Goal: Contribute content

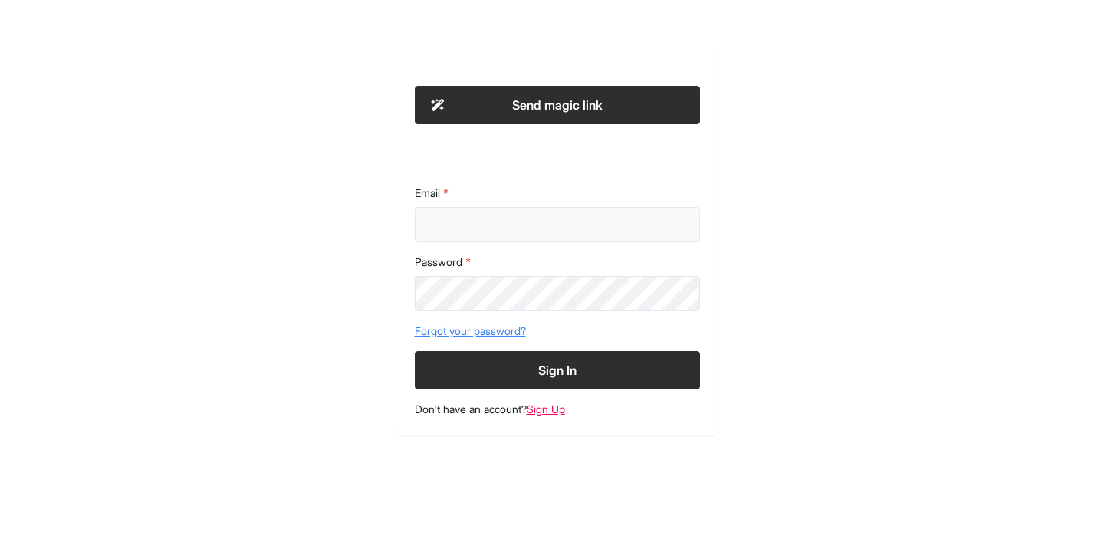
click at [526, 231] on input "Email" at bounding box center [557, 224] width 285 height 35
type input "**********"
click at [565, 379] on button "Sign In" at bounding box center [557, 370] width 285 height 38
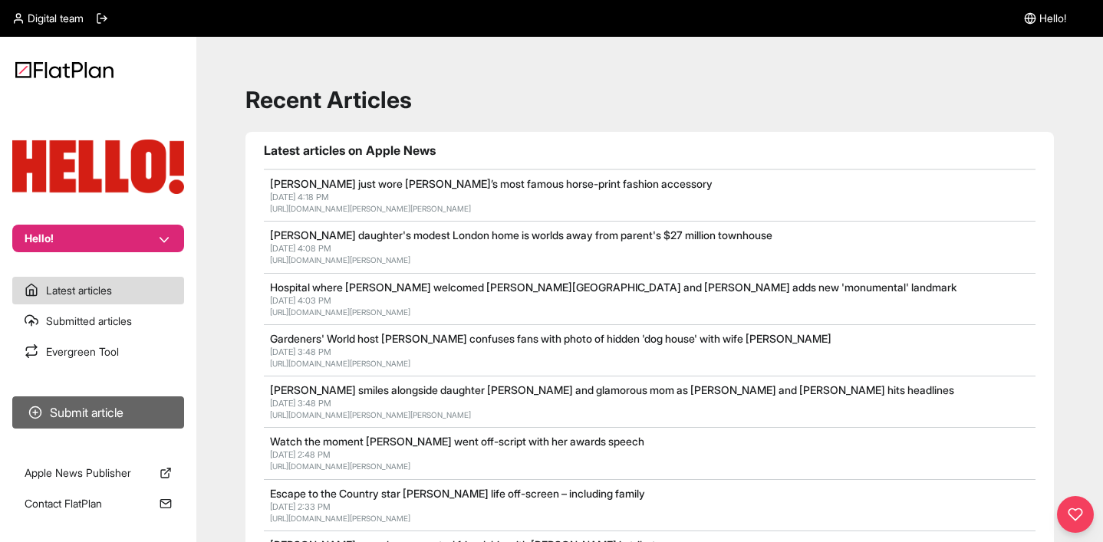
click at [101, 405] on button "Submit article" at bounding box center [98, 412] width 172 height 32
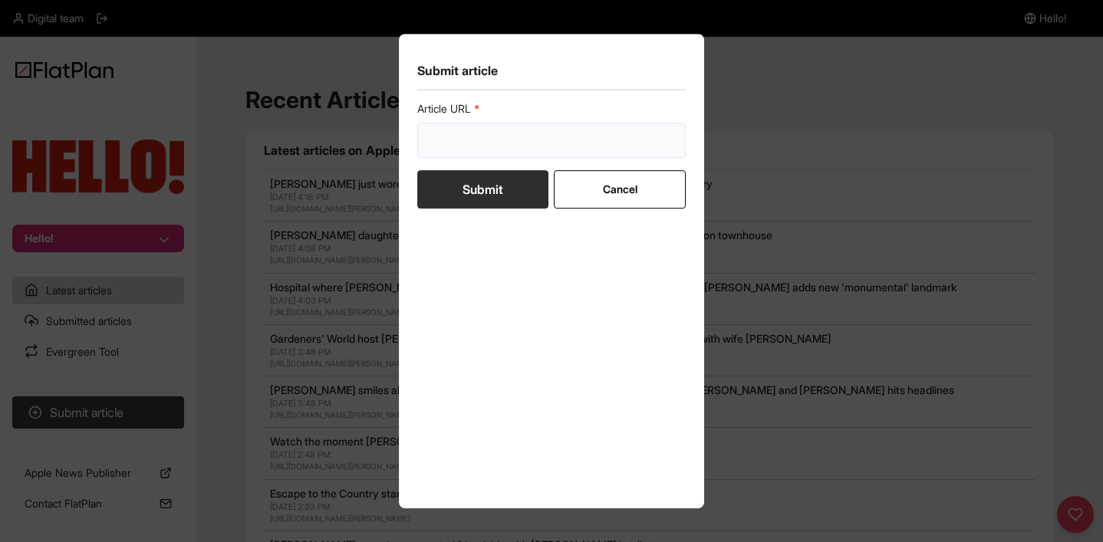
click at [533, 148] on input "url" at bounding box center [551, 140] width 268 height 35
paste input "https://www.hellomagazine.com/shopping/732829/michelle-keegan-weleda-skin-food/"
type input "https://www.hellomagazine.com/shopping/732829/michelle-keegan-weleda-skin-food/"
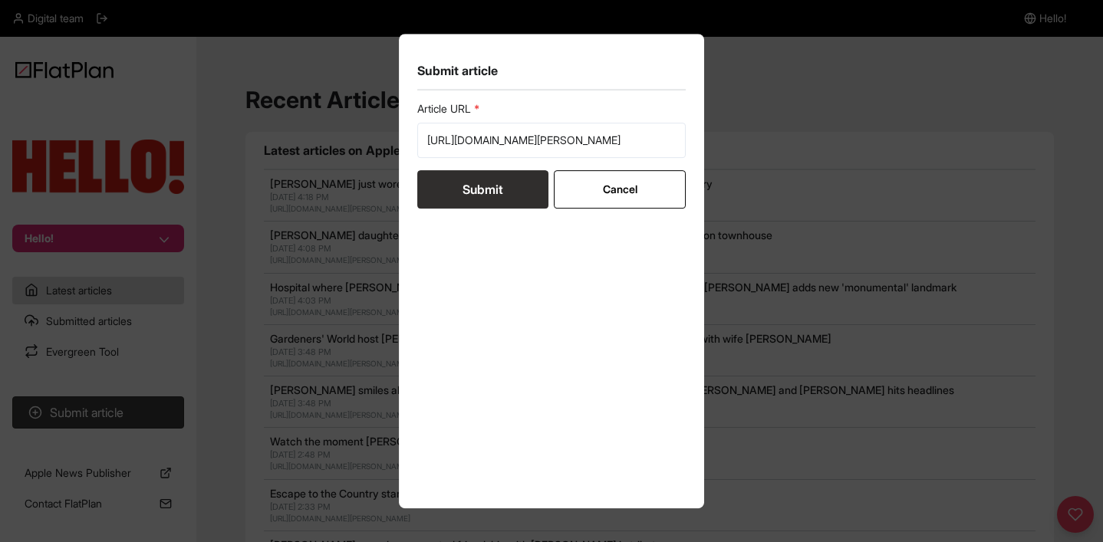
click at [475, 197] on button "Submit" at bounding box center [482, 189] width 131 height 38
